Goal: Unclear: Browse casually

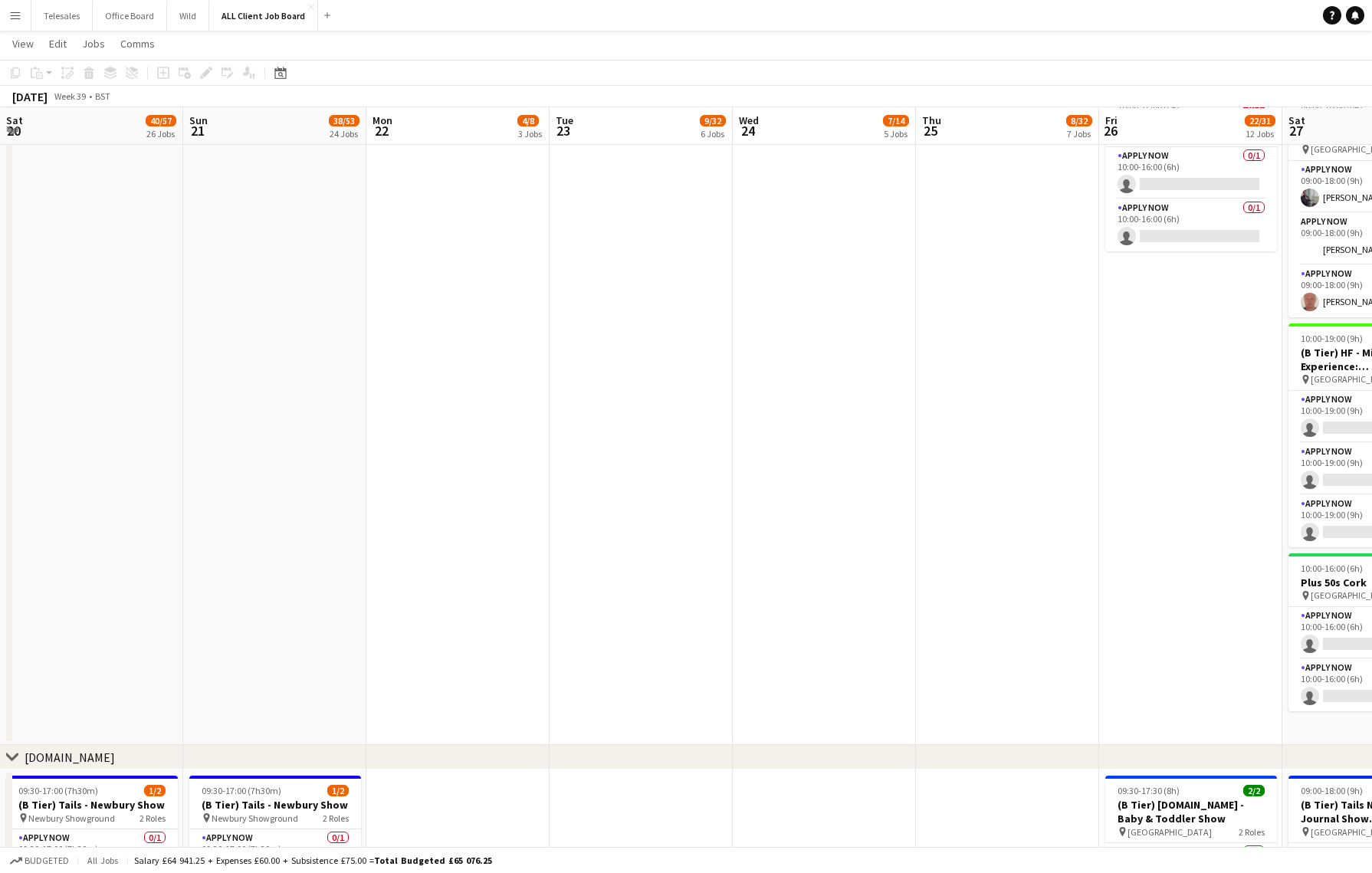
scroll to position [0, 680]
